Goal: Check status: Check status

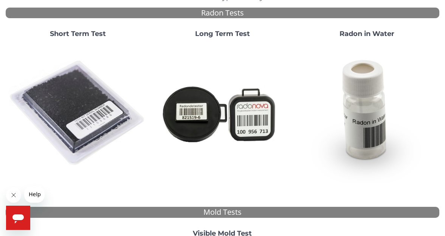
scroll to position [80, 0]
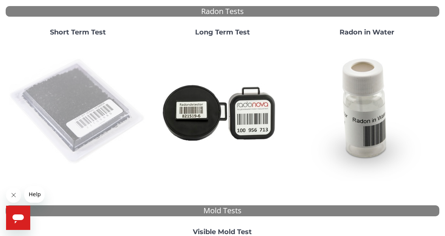
click at [99, 118] on img at bounding box center [78, 111] width 138 height 138
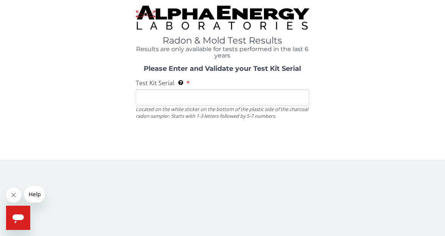
scroll to position [0, 0]
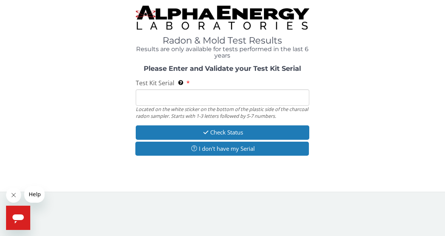
click at [160, 98] on input "Test Kit Serial Located on the white sticker on the bottom of the plastic side …" at bounding box center [223, 97] width 174 height 16
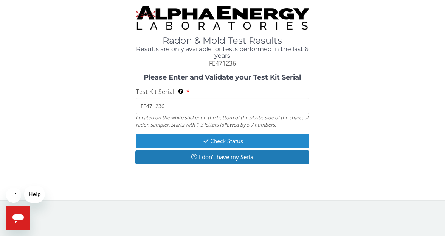
type input "FE471236"
click at [231, 136] on button "Check Status" at bounding box center [223, 141] width 174 height 14
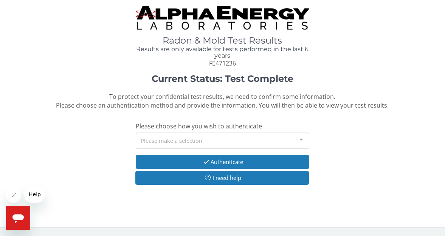
click at [231, 136] on div "Please make a selection" at bounding box center [223, 140] width 174 height 16
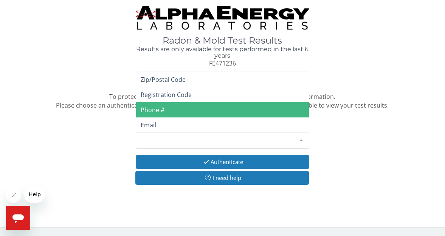
click at [186, 104] on span "Phone #" at bounding box center [222, 109] width 173 height 15
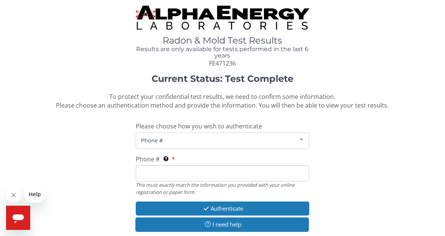
click at [213, 138] on span "Phone #" at bounding box center [216, 140] width 155 height 8
click at [206, 170] on input "Phone # This must exactly match the information you provided with your online r…" at bounding box center [223, 173] width 174 height 16
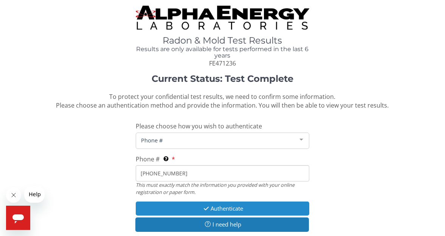
type input "[PHONE_NUMBER]"
click at [235, 203] on button "Authenticate" at bounding box center [223, 208] width 174 height 14
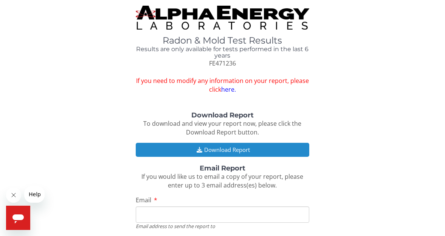
click at [220, 147] on button "Download Report" at bounding box center [223, 150] width 174 height 14
